Goal: Register for event/course

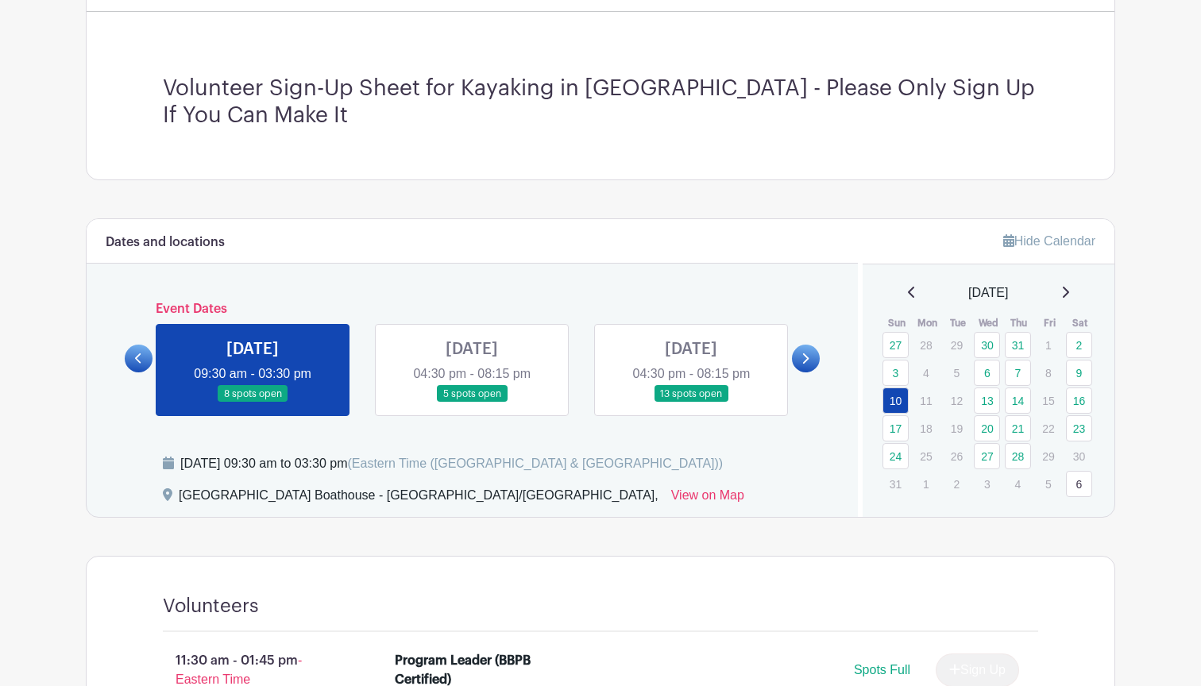
scroll to position [431, 0]
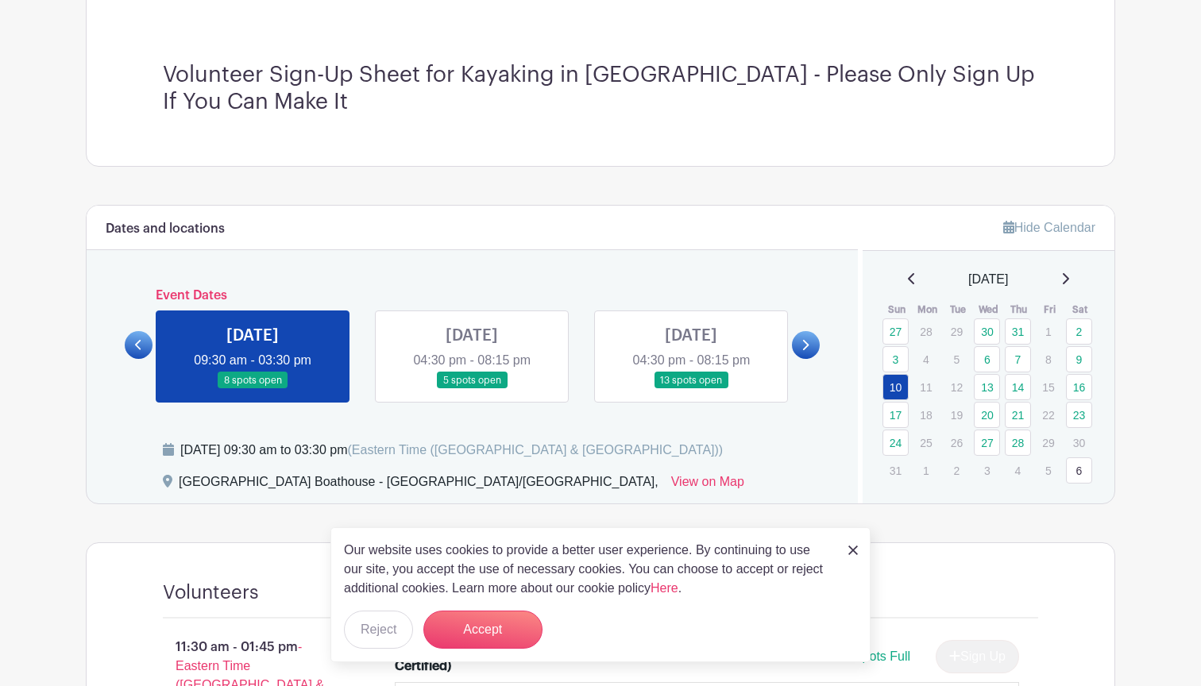
click at [691, 389] on link at bounding box center [691, 389] width 0 height 0
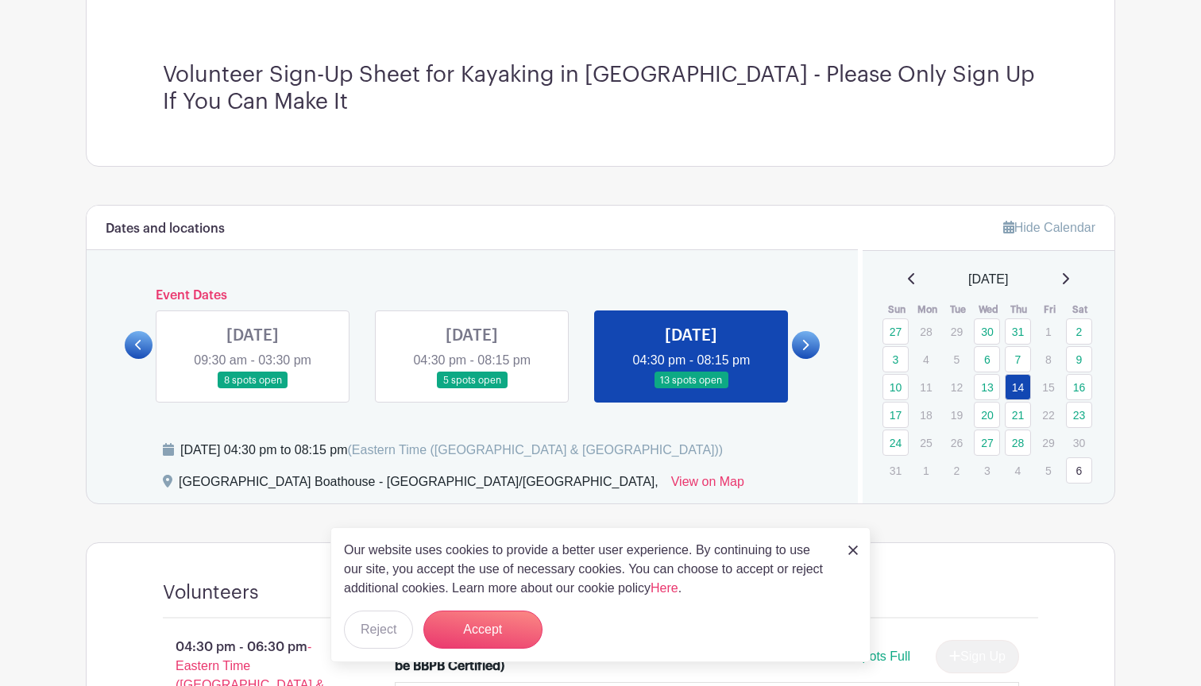
click at [856, 552] on img at bounding box center [853, 551] width 10 height 10
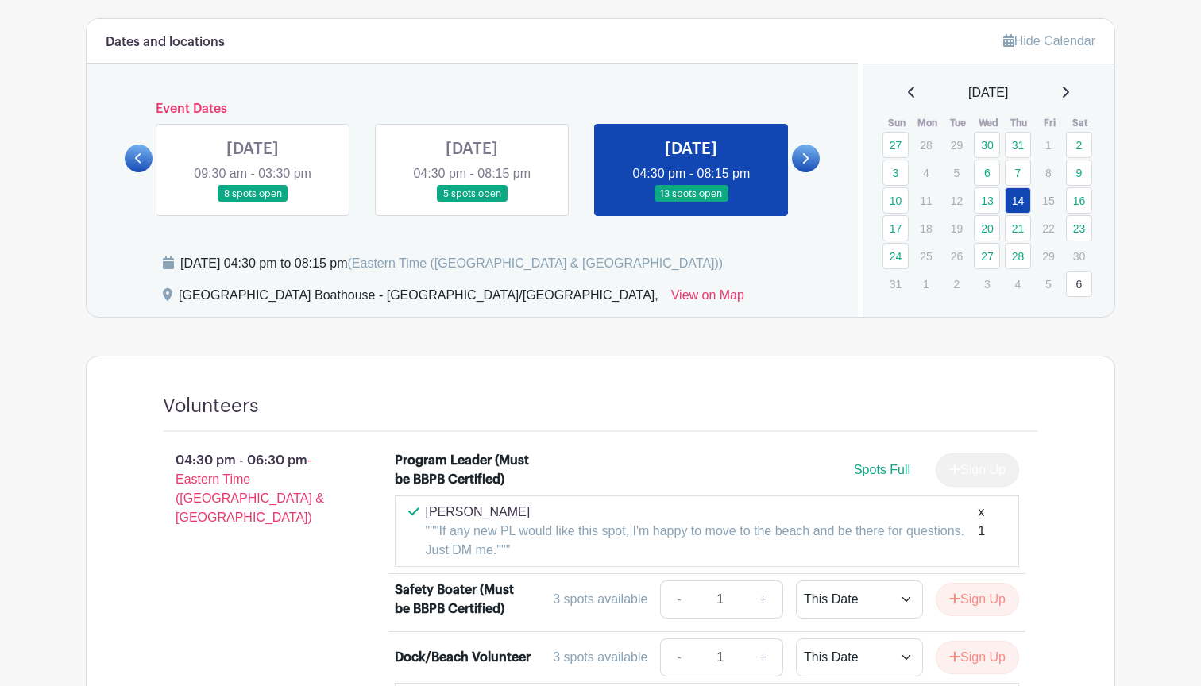
scroll to position [596, 0]
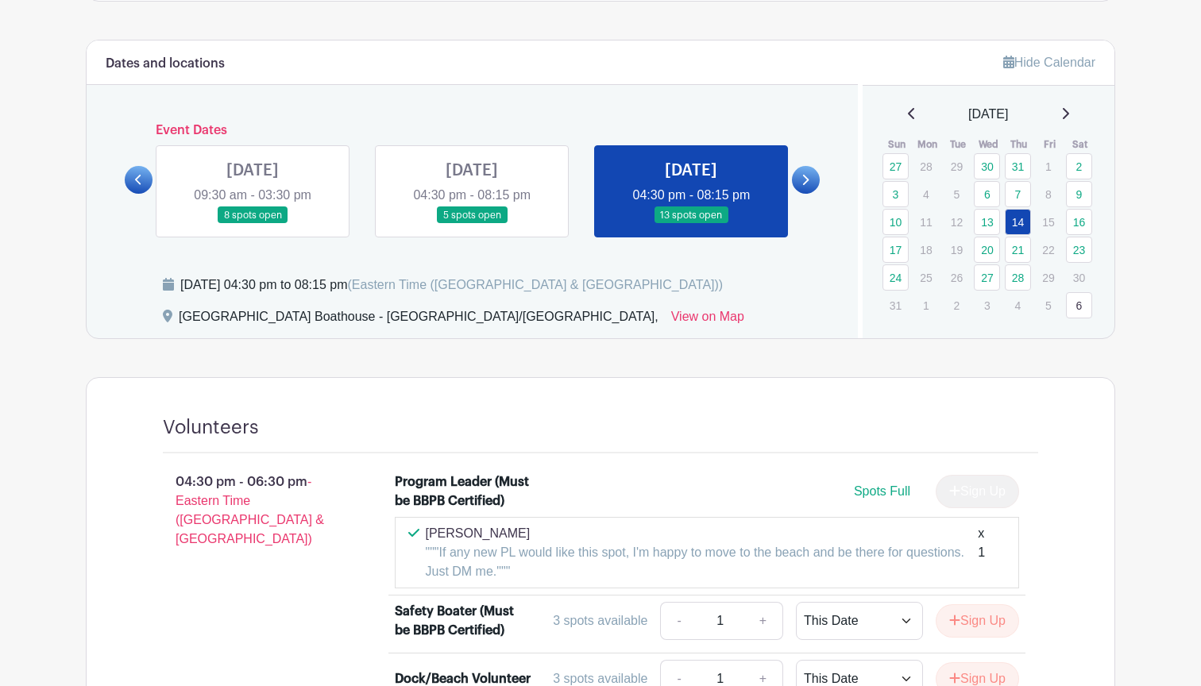
click at [472, 224] on link at bounding box center [472, 224] width 0 height 0
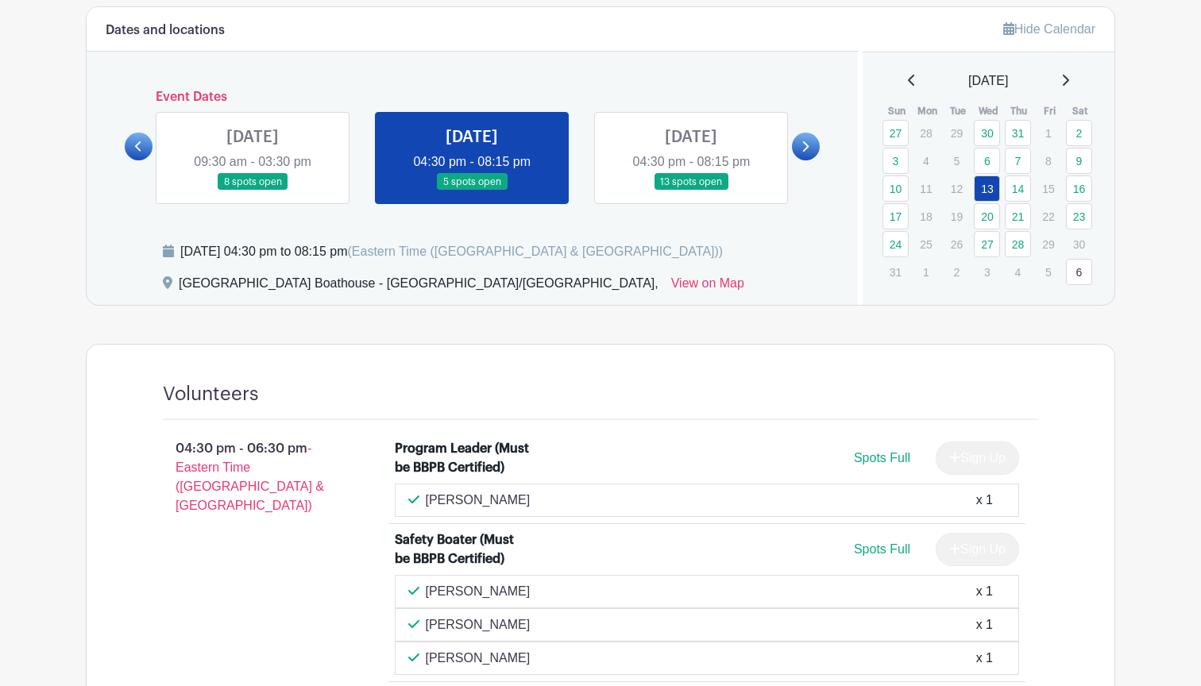
scroll to position [617, 0]
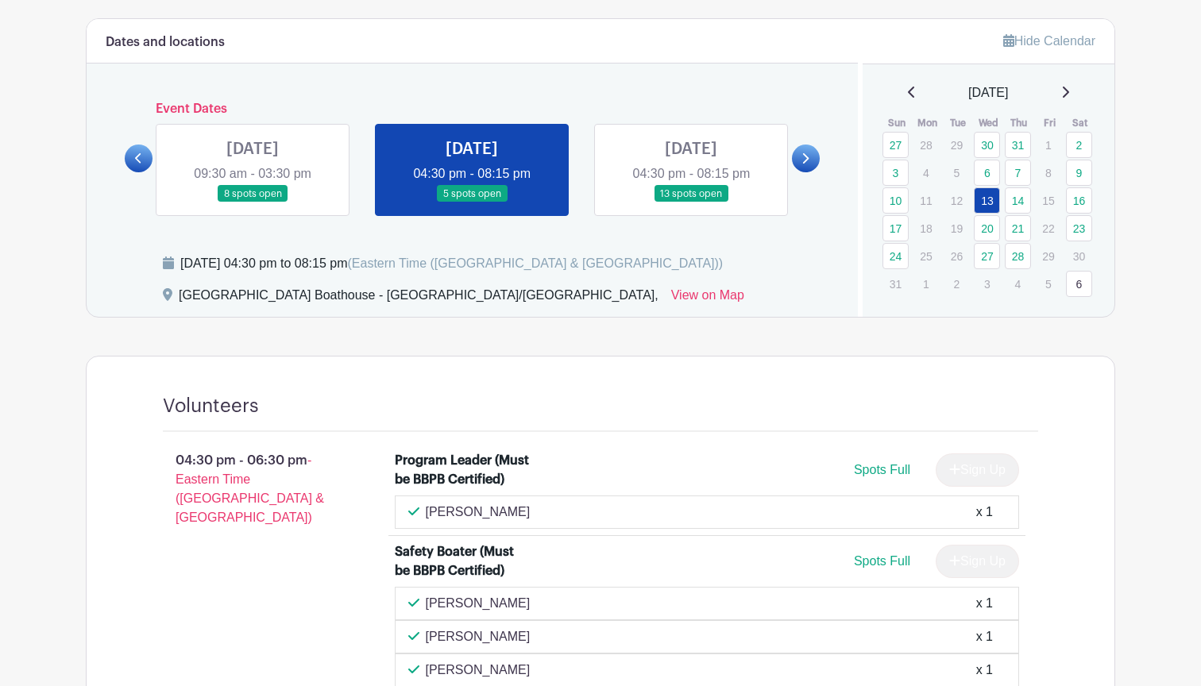
click at [691, 203] on link at bounding box center [691, 203] width 0 height 0
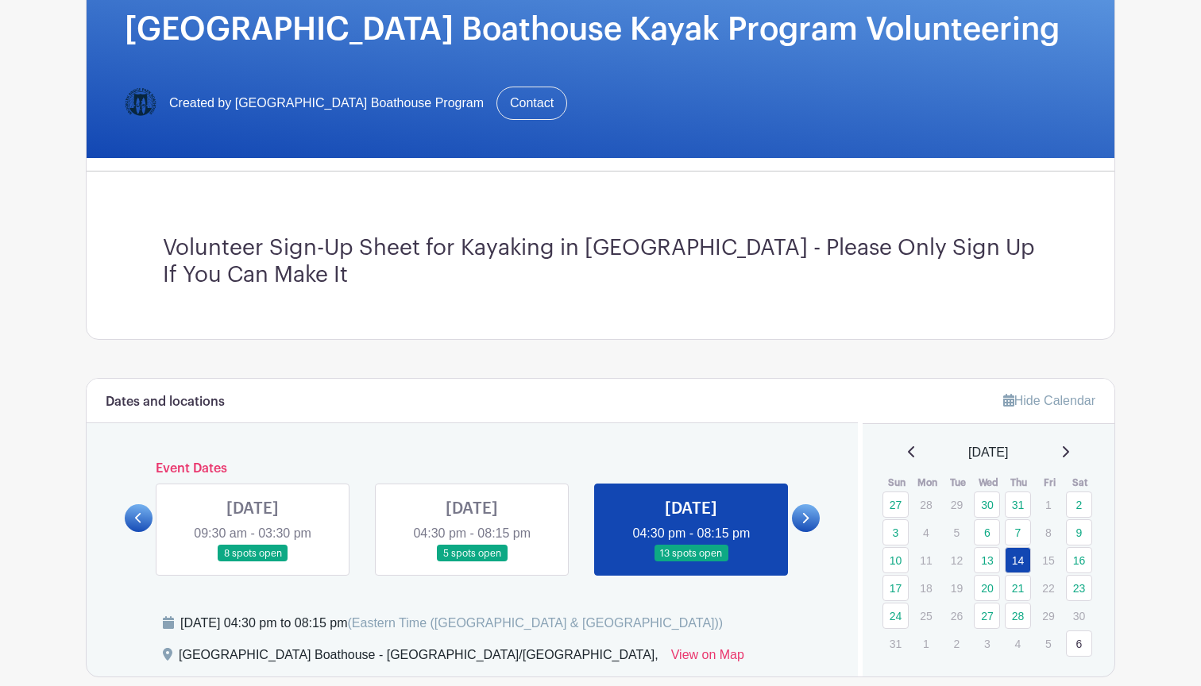
scroll to position [245, 0]
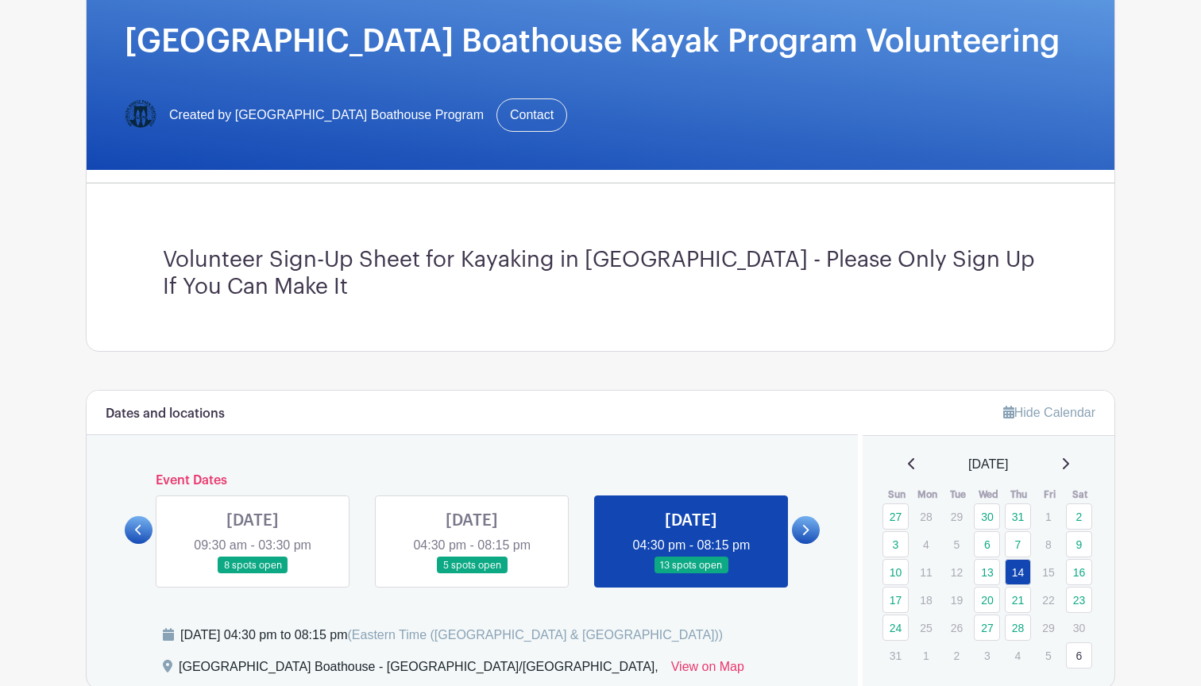
click at [472, 574] on link at bounding box center [472, 574] width 0 height 0
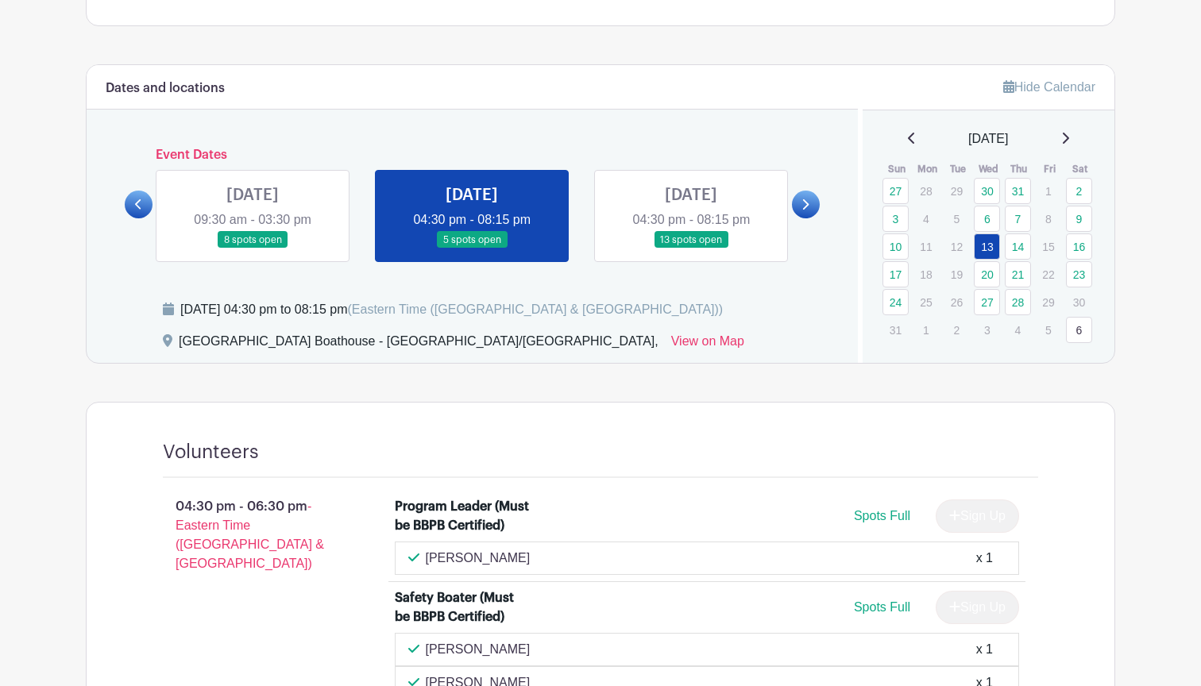
scroll to position [558, 0]
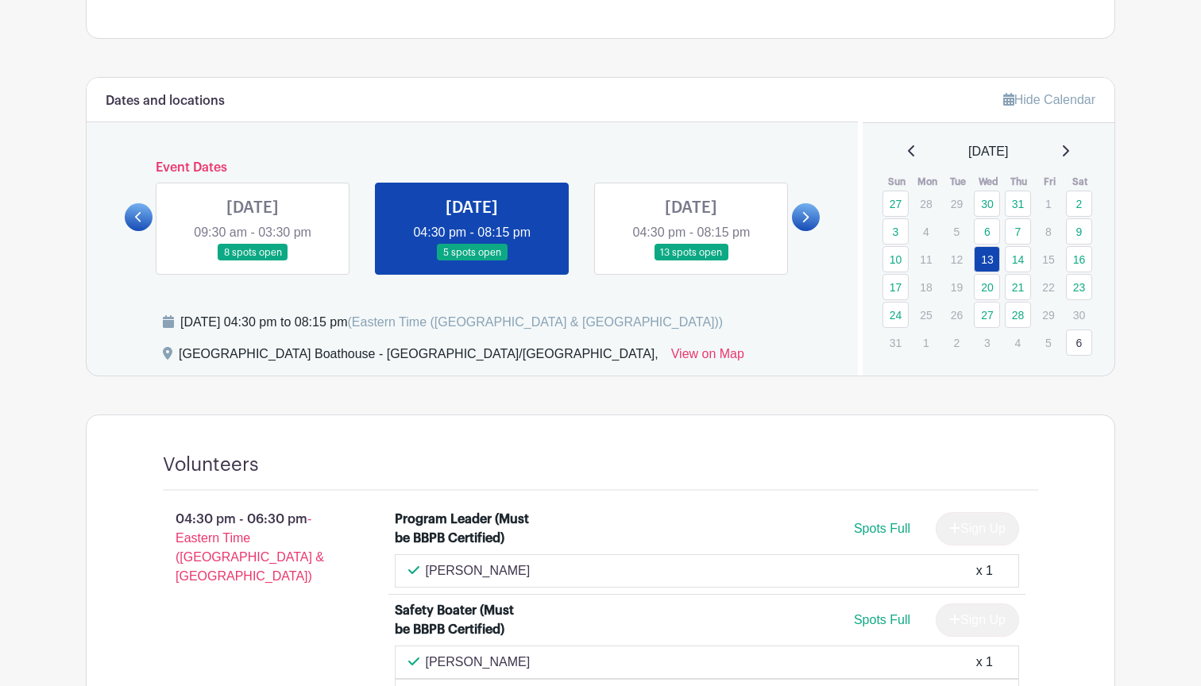
click at [691, 261] on link at bounding box center [691, 261] width 0 height 0
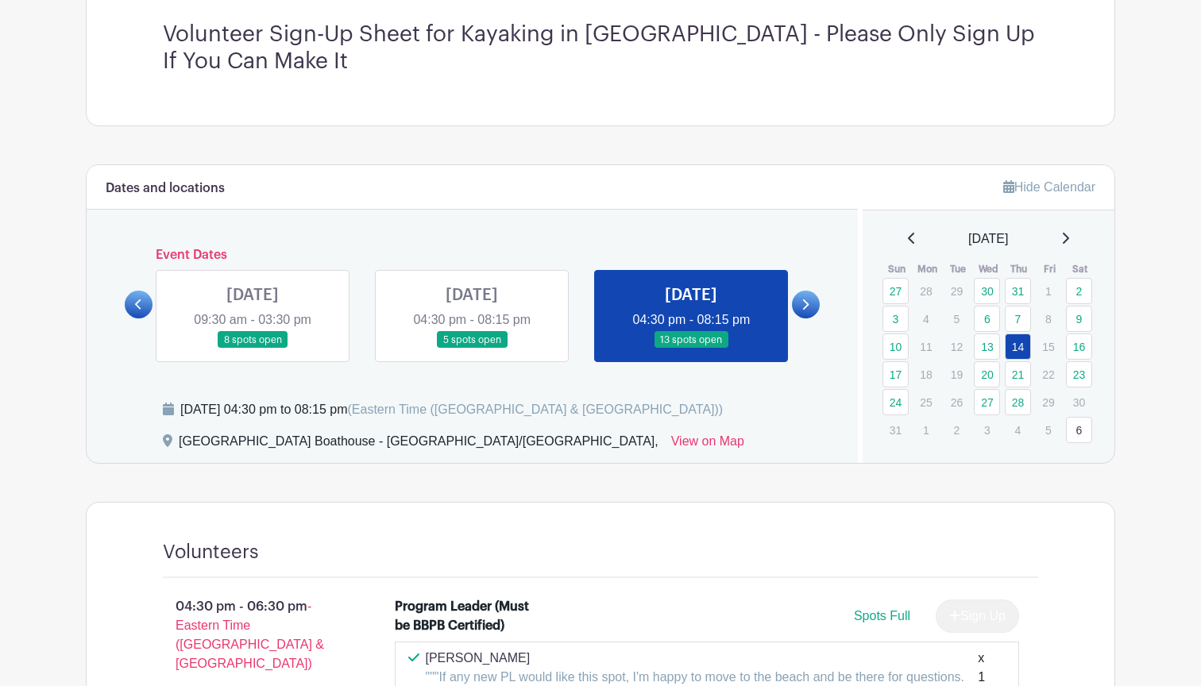
scroll to position [458, 0]
